Goal: Find contact information: Find contact information

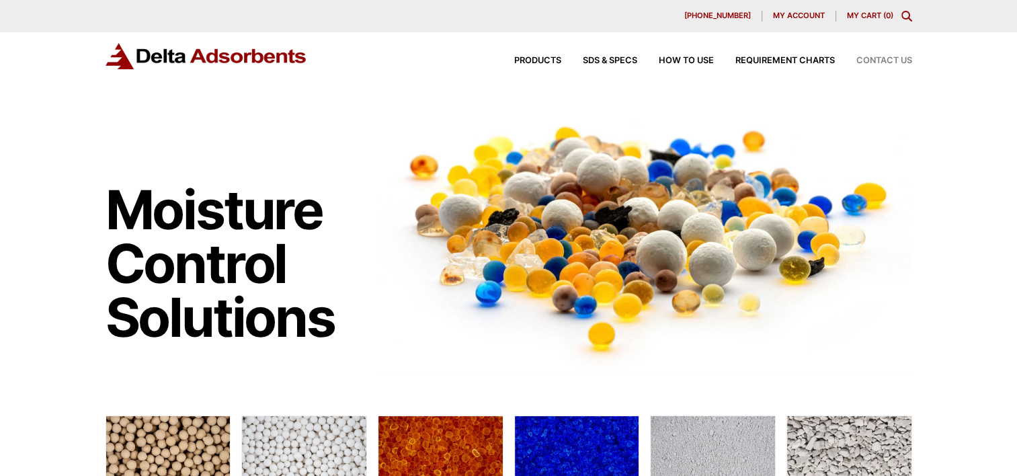
click at [875, 59] on span "Contact Us" at bounding box center [884, 60] width 56 height 9
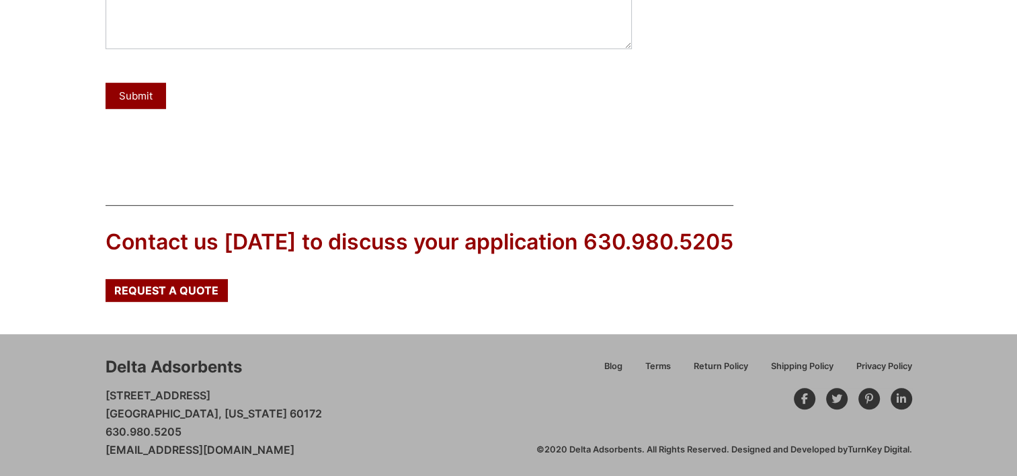
scroll to position [676, 0]
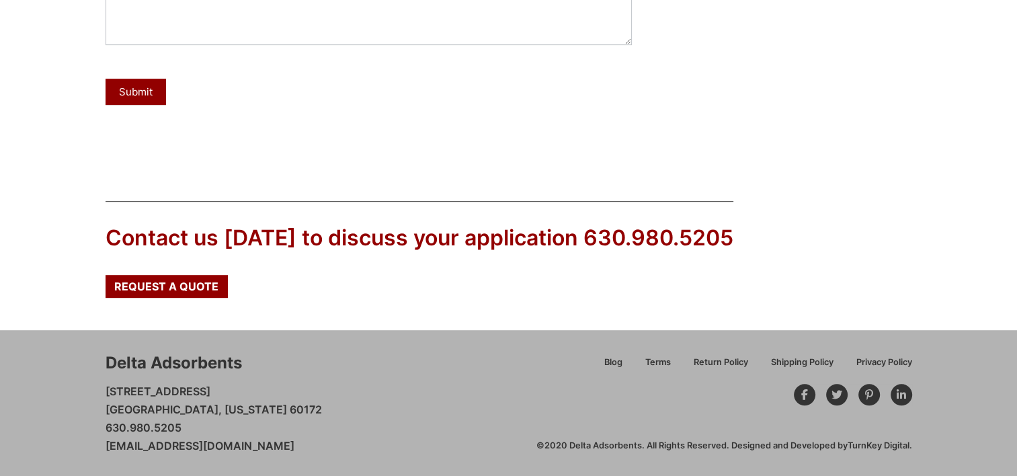
click at [269, 471] on div "Delta Adsorbents 28 Congress Circle W. Roselle, Illinois 60172 630.980.5205 cus…" at bounding box center [508, 403] width 1017 height 147
click at [282, 441] on link "[EMAIL_ADDRESS][DOMAIN_NAME]" at bounding box center [200, 445] width 189 height 13
click at [262, 445] on link "[EMAIL_ADDRESS][DOMAIN_NAME]" at bounding box center [200, 445] width 189 height 13
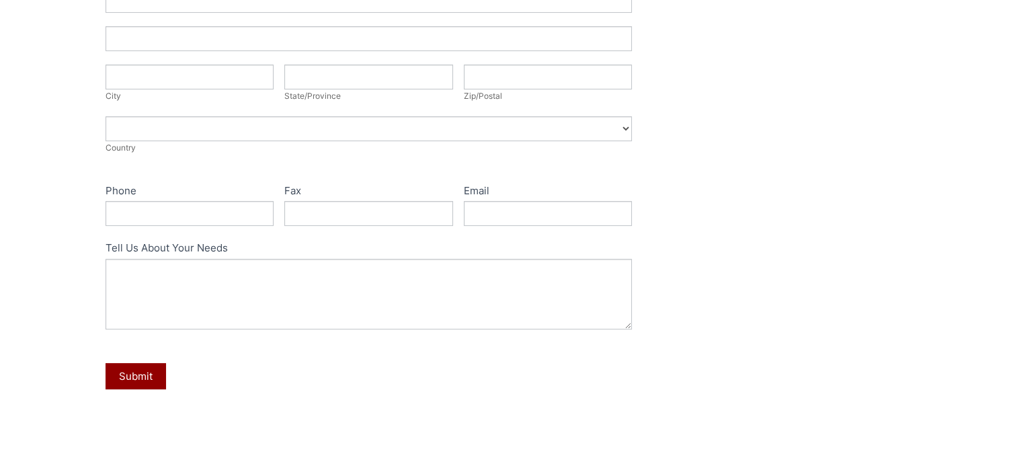
scroll to position [340, 0]
